Goal: Information Seeking & Learning: Learn about a topic

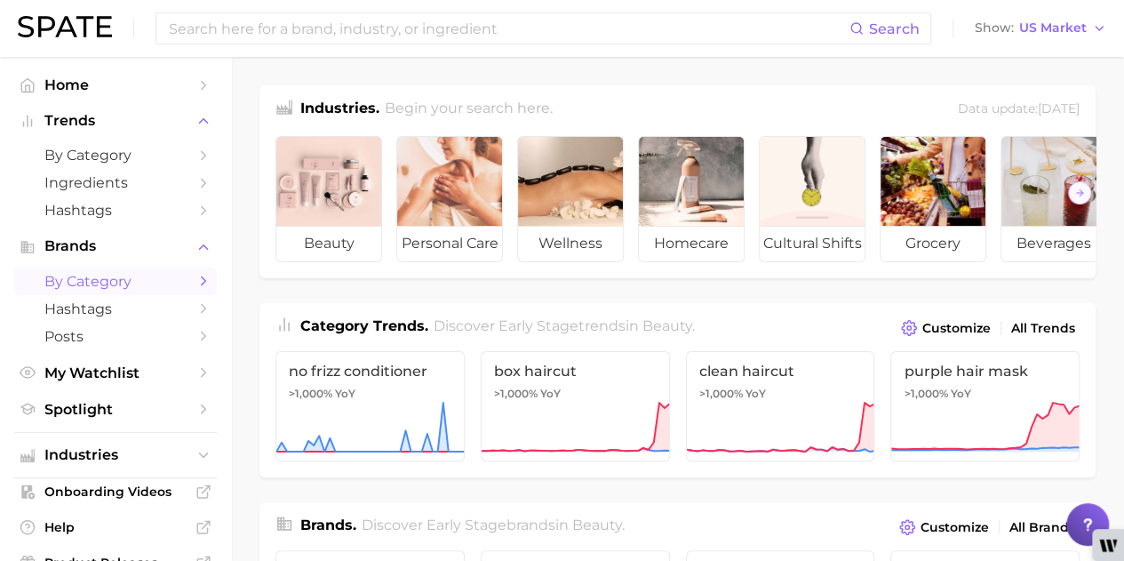
click at [128, 283] on span "by Category" at bounding box center [115, 281] width 142 height 17
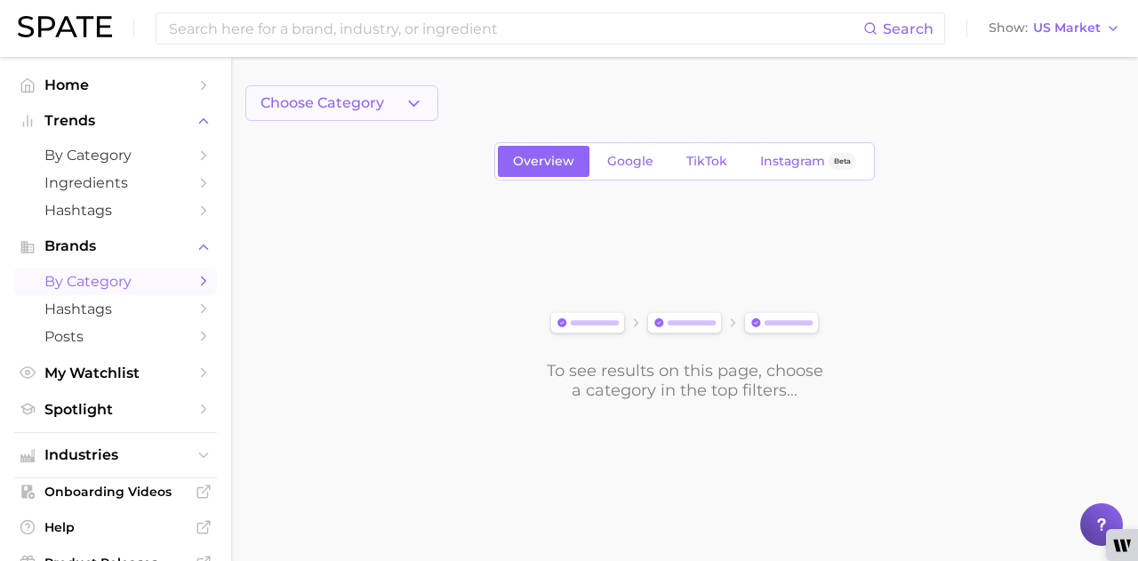
click at [389, 114] on button "Choose Category" at bounding box center [341, 103] width 193 height 36
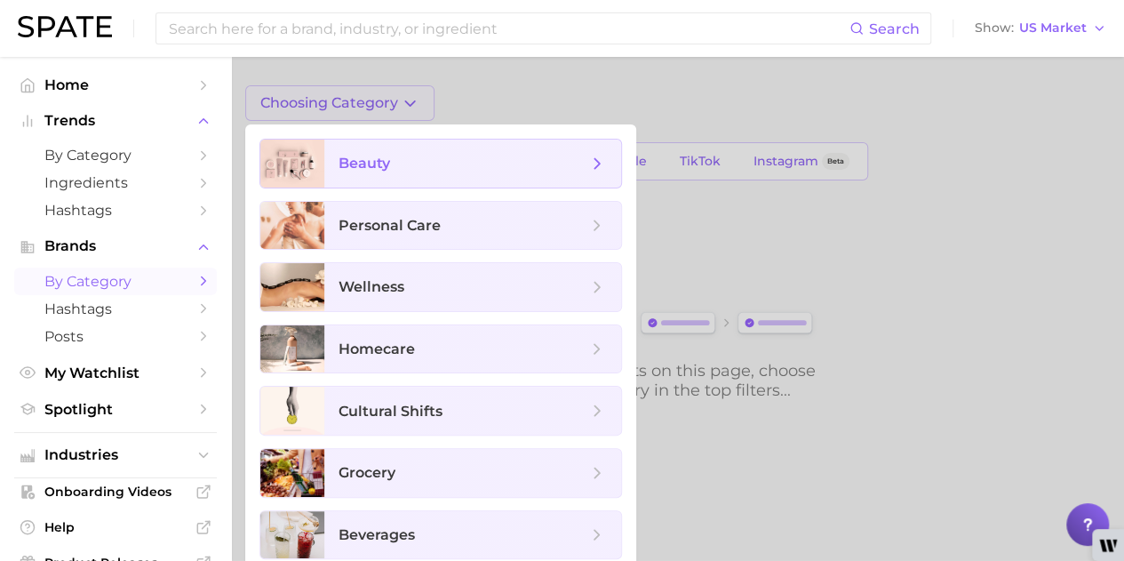
click at [599, 158] on icon at bounding box center [597, 164] width 20 height 20
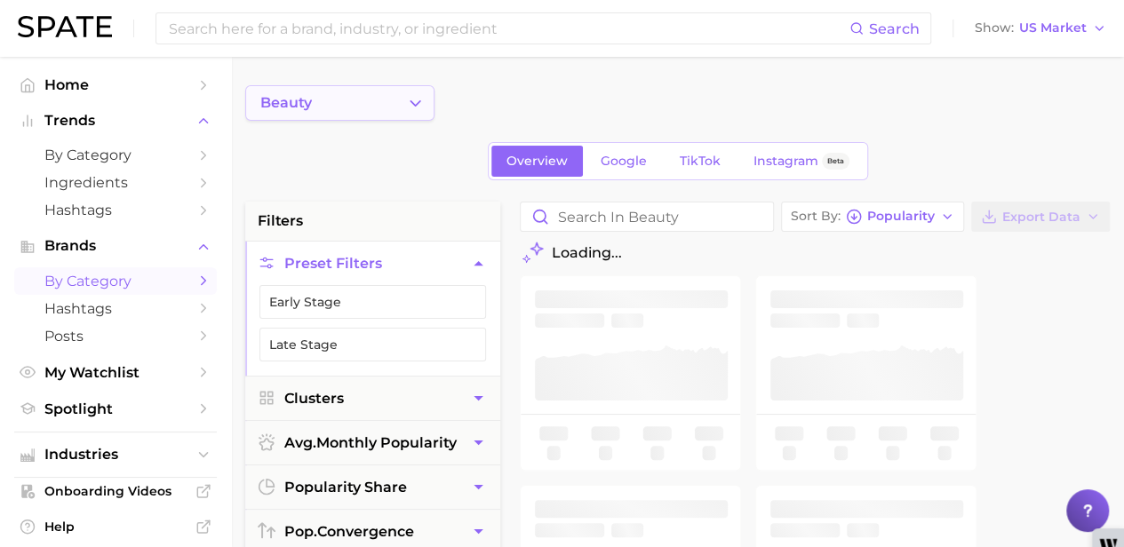
click at [380, 107] on button "beauty" at bounding box center [339, 103] width 189 height 36
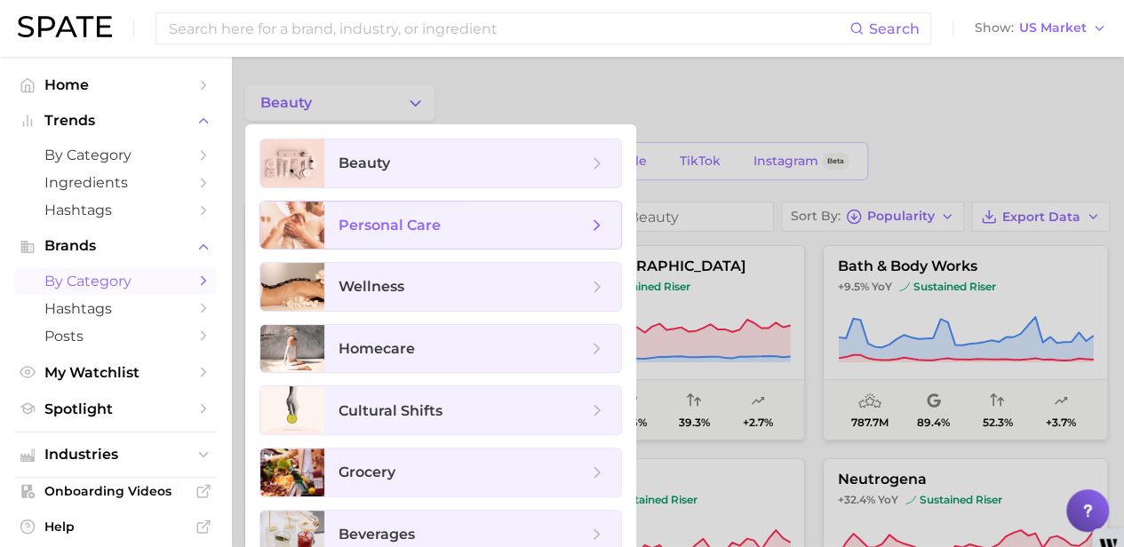
click at [572, 225] on span "personal care" at bounding box center [463, 226] width 249 height 20
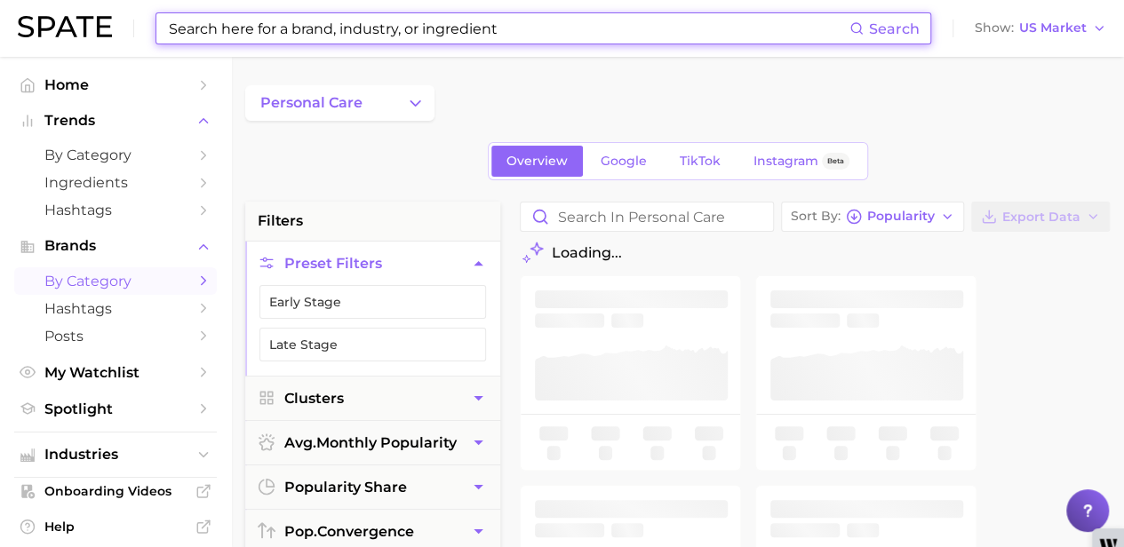
click at [345, 40] on input at bounding box center [508, 28] width 683 height 30
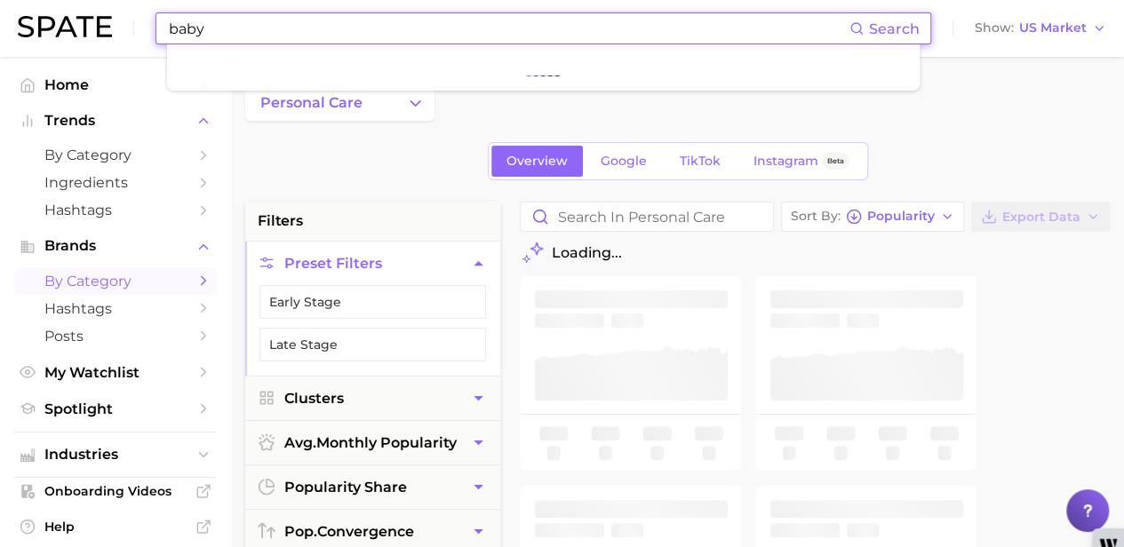
type input "baby"
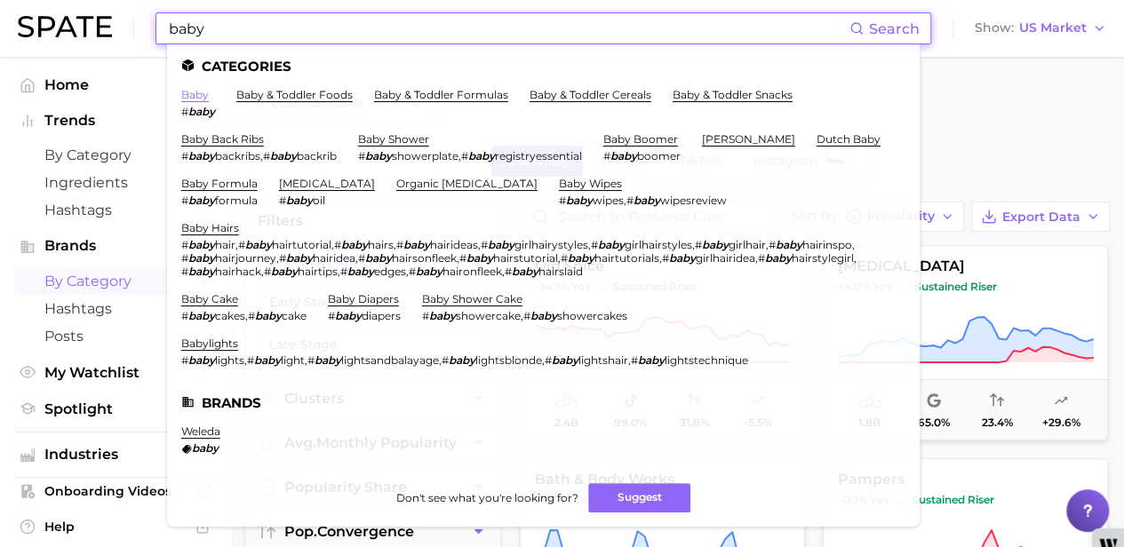
click at [201, 95] on link "baby" at bounding box center [195, 94] width 28 height 13
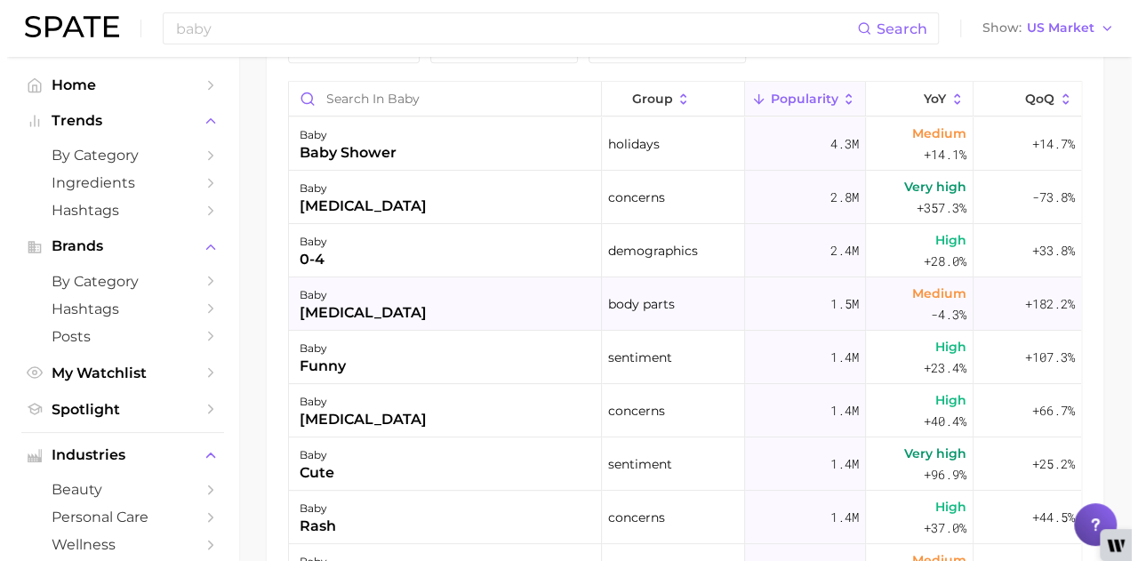
scroll to position [1034, 0]
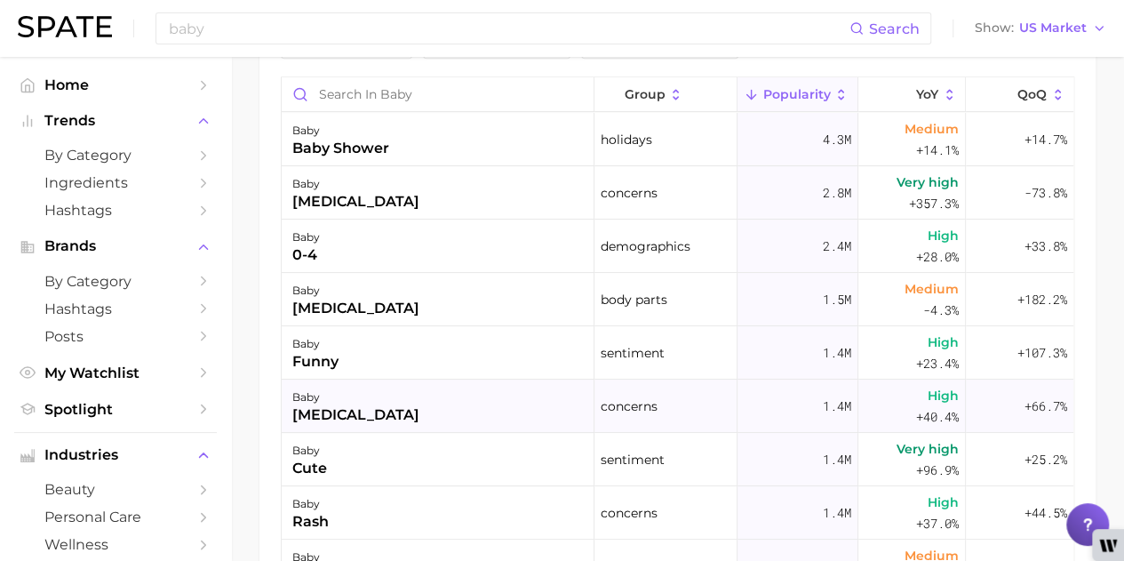
click at [320, 413] on div "[MEDICAL_DATA]" at bounding box center [355, 414] width 127 height 21
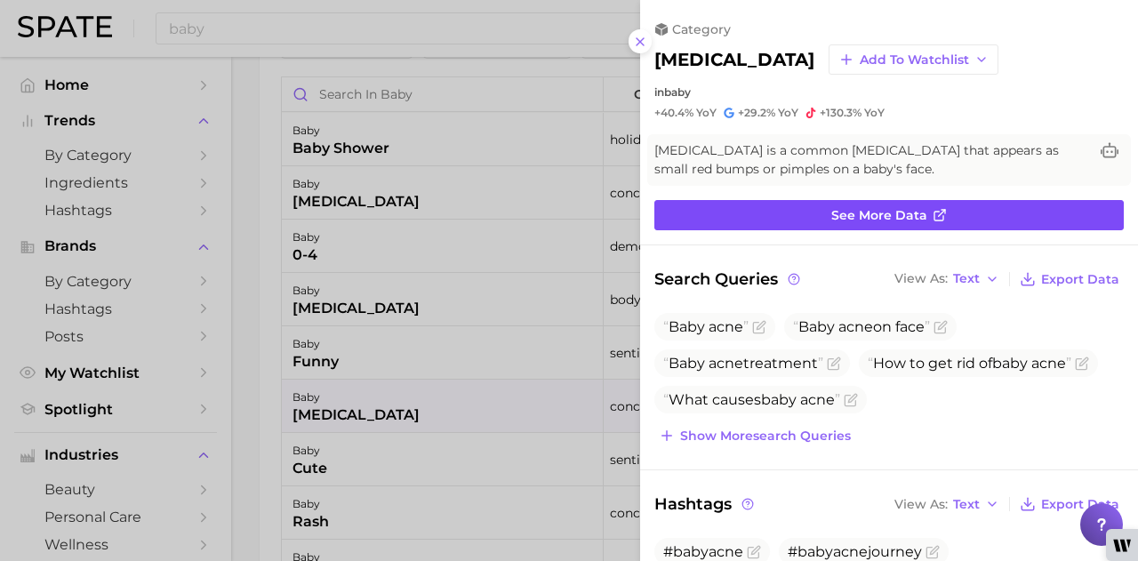
scroll to position [0, 0]
click at [864, 218] on span "See more data" at bounding box center [879, 215] width 96 height 15
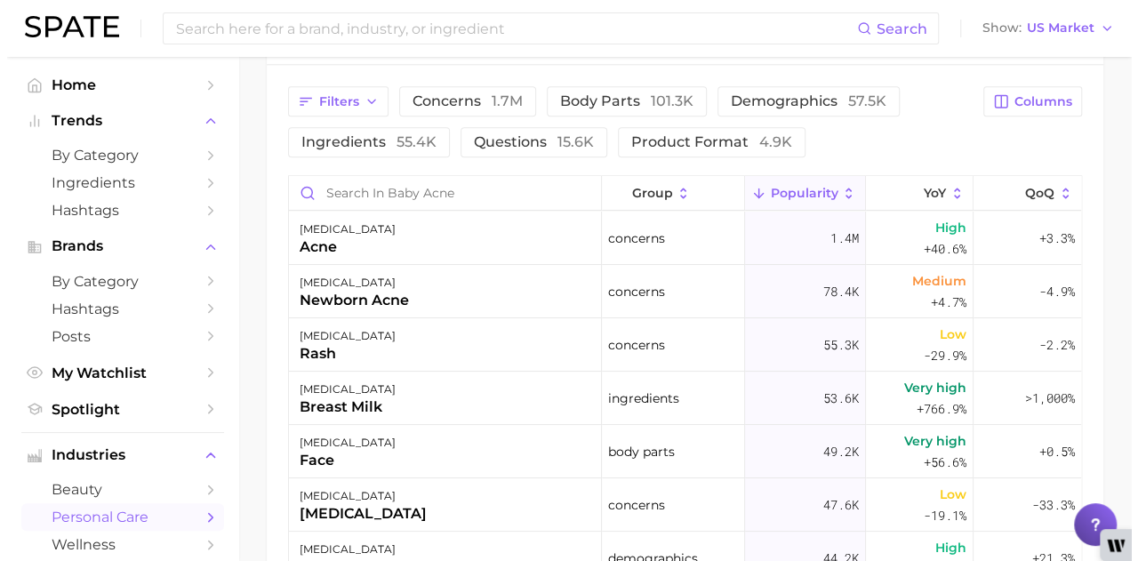
scroll to position [937, 0]
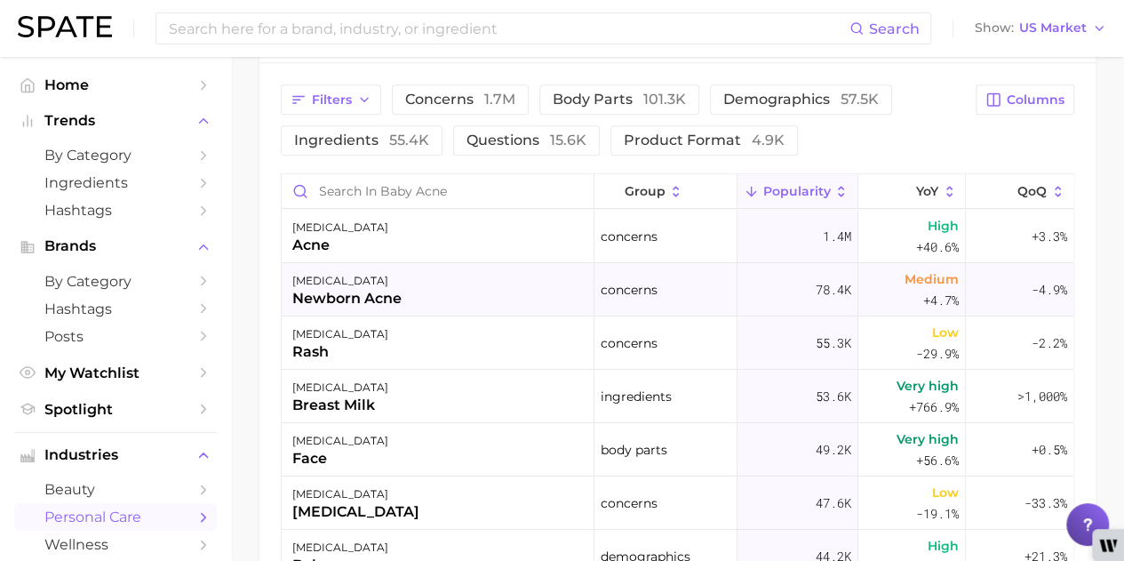
click at [391, 283] on div "[MEDICAL_DATA]" at bounding box center [346, 280] width 109 height 21
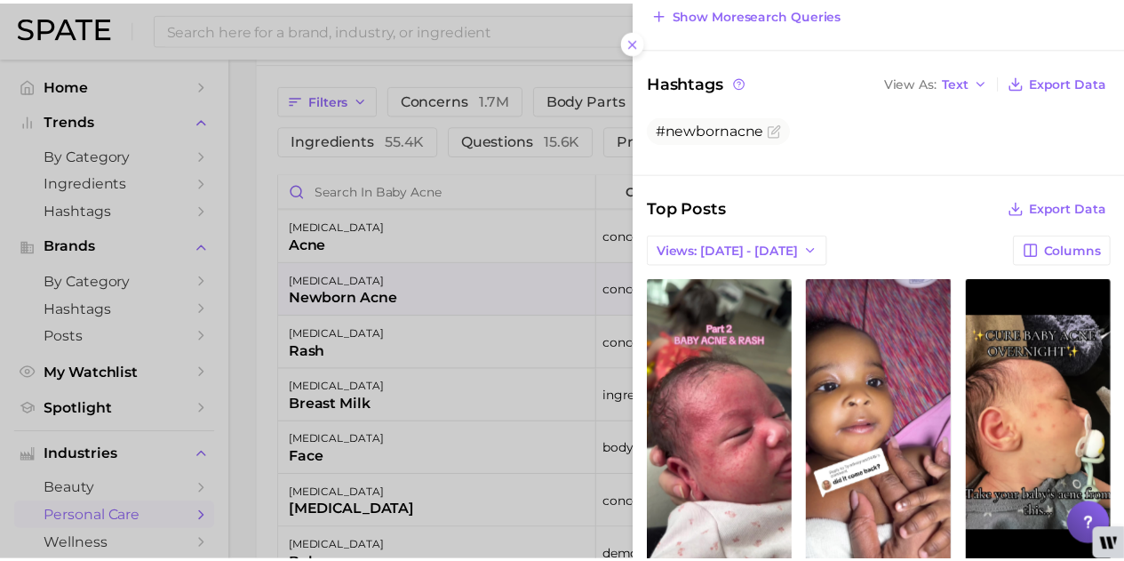
scroll to position [444, 0]
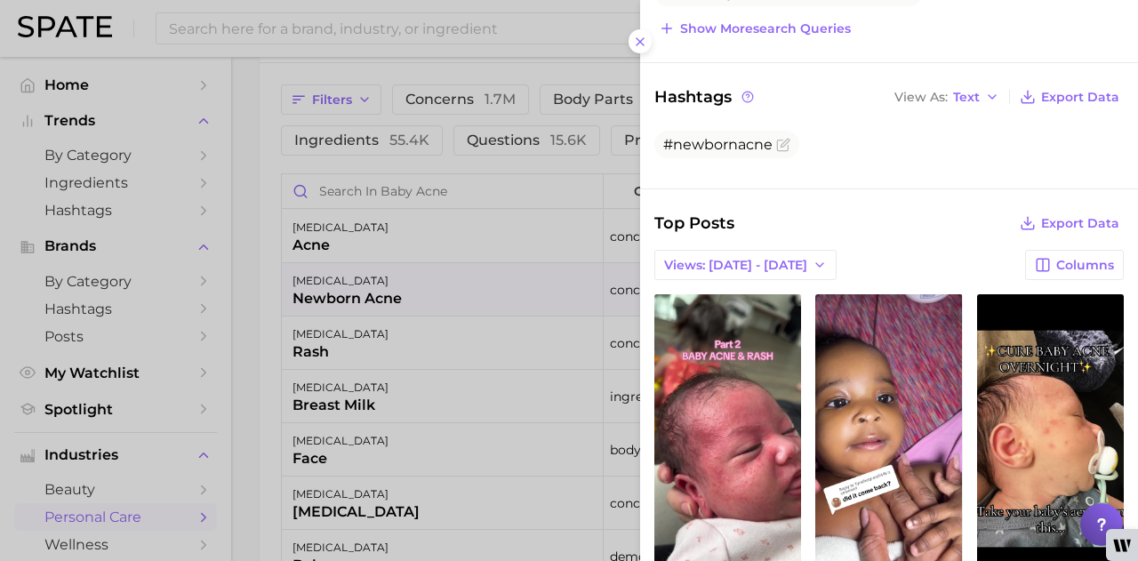
click at [427, 381] on div at bounding box center [569, 280] width 1138 height 561
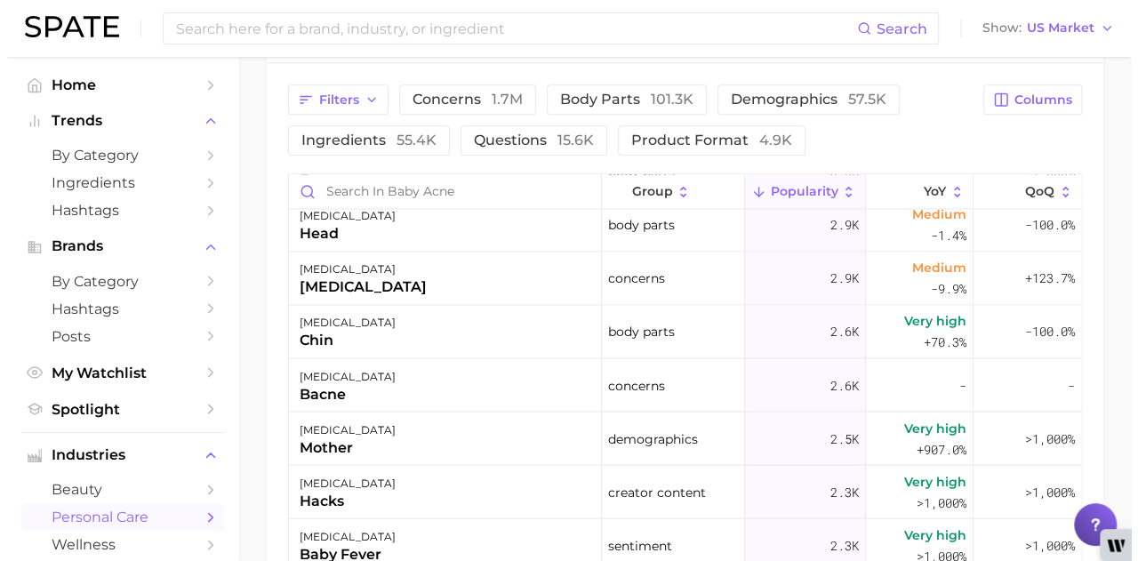
scroll to position [1511, 0]
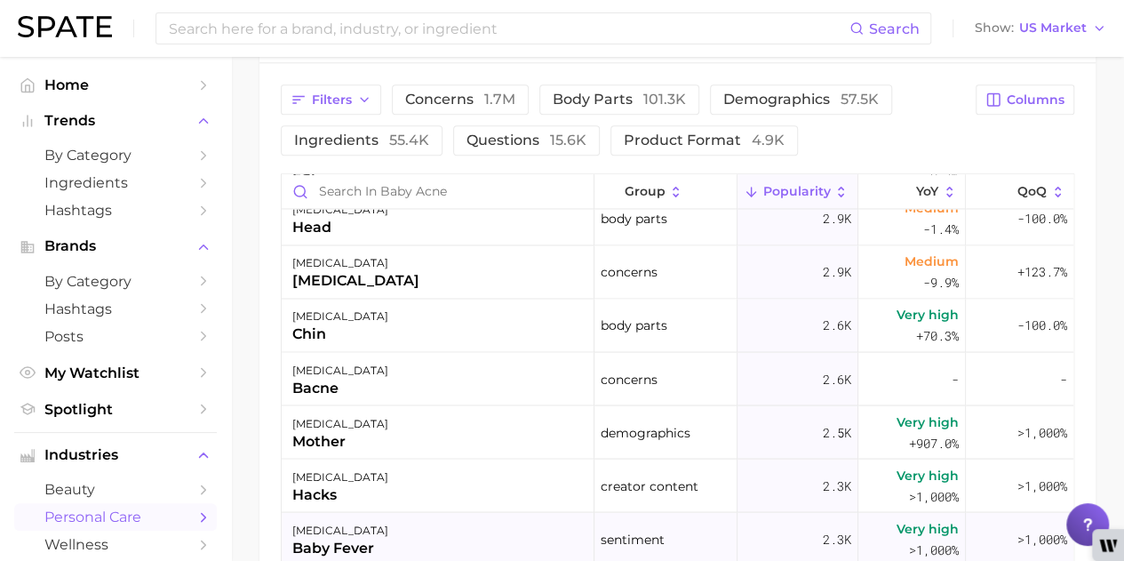
click at [346, 555] on div "baby fever" at bounding box center [340, 547] width 96 height 21
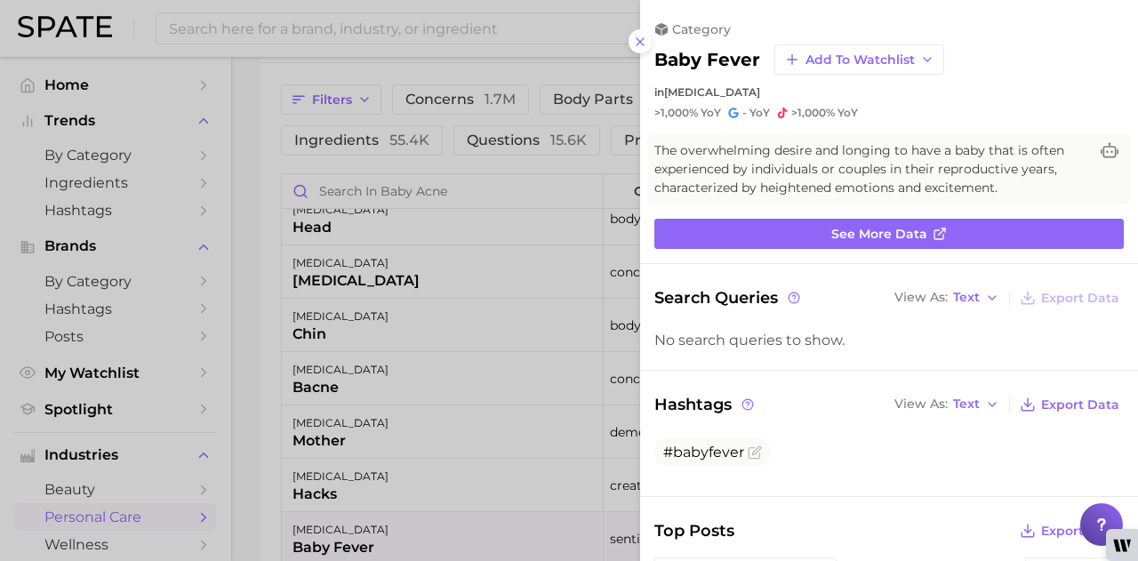
scroll to position [0, 0]
